Goal: Information Seeking & Learning: Learn about a topic

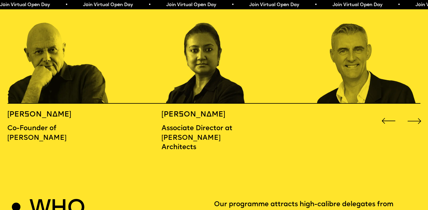
scroll to position [689, 0]
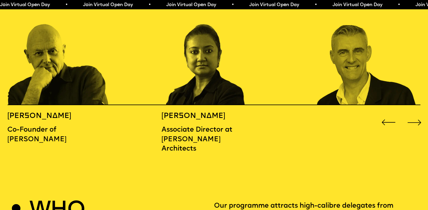
click at [419, 114] on div "Next slide" at bounding box center [415, 122] width 17 height 17
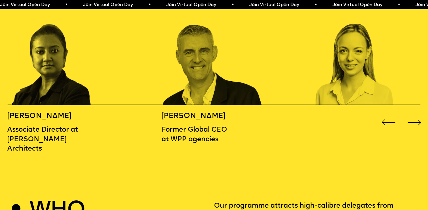
click at [419, 114] on div "Next slide" at bounding box center [415, 122] width 17 height 17
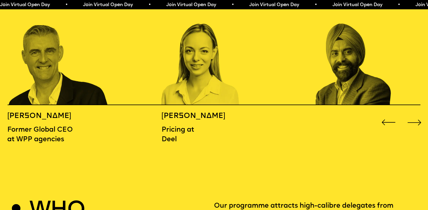
click at [419, 114] on div "Next slide" at bounding box center [415, 122] width 17 height 17
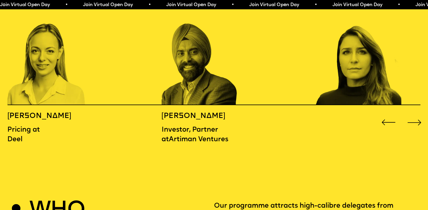
click at [419, 114] on div "Next slide" at bounding box center [415, 122] width 17 height 17
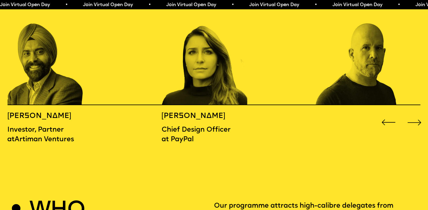
click at [419, 114] on div "Next slide" at bounding box center [415, 122] width 17 height 17
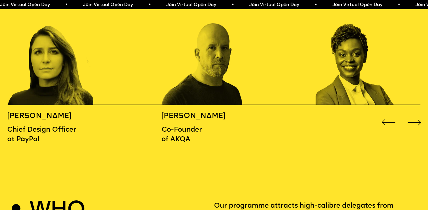
click at [419, 114] on div "Next slide" at bounding box center [415, 122] width 17 height 17
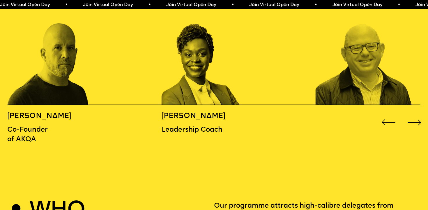
click at [419, 114] on div "Next slide" at bounding box center [415, 122] width 17 height 17
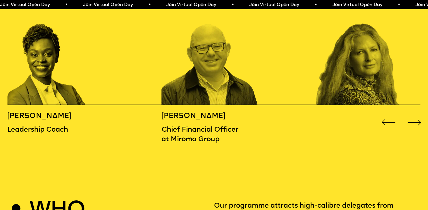
click at [419, 114] on div "Next slide" at bounding box center [415, 122] width 17 height 17
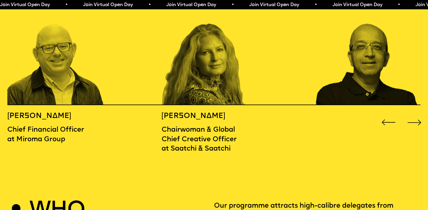
click at [419, 114] on div "Next slide" at bounding box center [415, 122] width 17 height 17
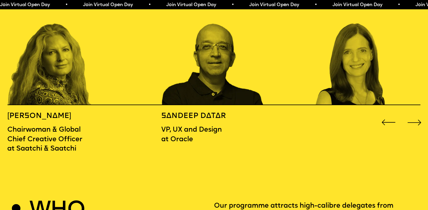
click at [419, 114] on div "Next slide" at bounding box center [415, 122] width 17 height 17
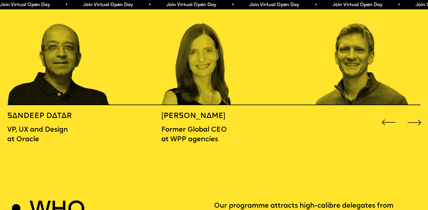
click at [419, 114] on div "Next slide" at bounding box center [415, 122] width 17 height 17
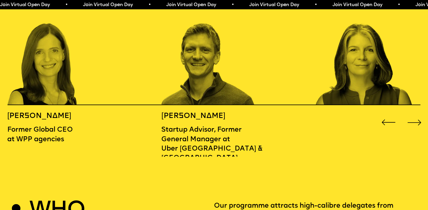
click at [419, 114] on div "Next slide" at bounding box center [415, 122] width 17 height 17
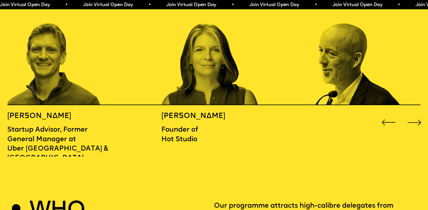
click at [419, 114] on div "Next slide" at bounding box center [415, 122] width 17 height 17
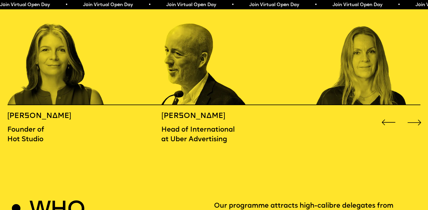
click at [419, 114] on div "Next slide" at bounding box center [415, 122] width 17 height 17
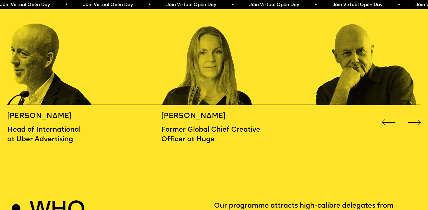
click at [419, 114] on div "Next slide" at bounding box center [415, 122] width 17 height 17
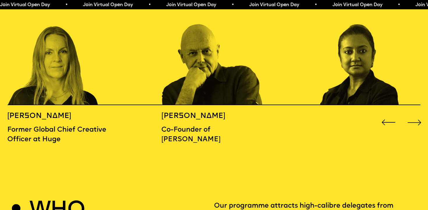
click at [419, 114] on div "Next slide" at bounding box center [415, 122] width 17 height 17
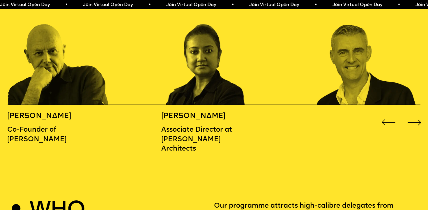
click at [203, 112] on h5 "[PERSON_NAME]" at bounding box center [199, 116] width 77 height 9
click at [190, 125] on p "Associate Director at [PERSON_NAME] Architects" at bounding box center [199, 139] width 77 height 28
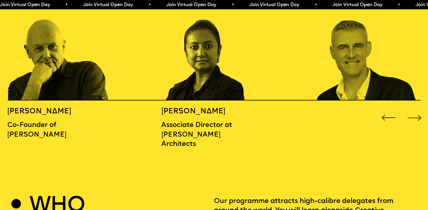
scroll to position [634, 0]
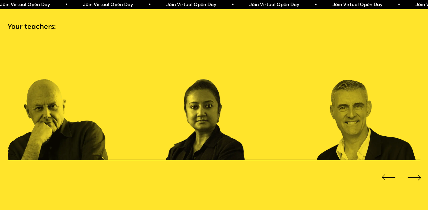
click at [203, 180] on p "Associate Director at [PERSON_NAME] Architects" at bounding box center [200, 194] width 77 height 28
click at [207, 148] on img "2 / 16" at bounding box center [213, 101] width 103 height 120
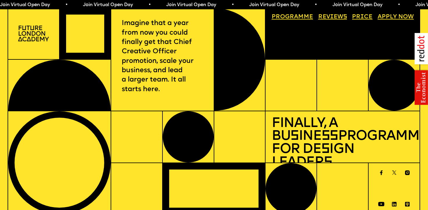
scroll to position [1, 0]
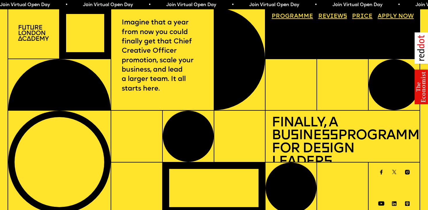
click at [361, 19] on link "Price" at bounding box center [362, 16] width 26 height 12
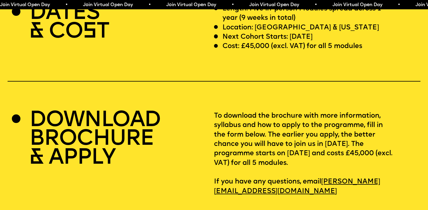
scroll to position [1757, 0]
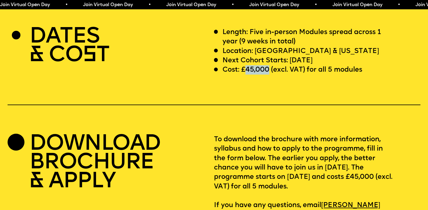
drag, startPoint x: 245, startPoint y: 61, endPoint x: 270, endPoint y: 63, distance: 25.7
click at [270, 65] on p "Cost: £45,000 (excl. VAT) for all 5 modules" at bounding box center [293, 69] width 140 height 9
copy p "45,000"
